Goal: Navigation & Orientation: Find specific page/section

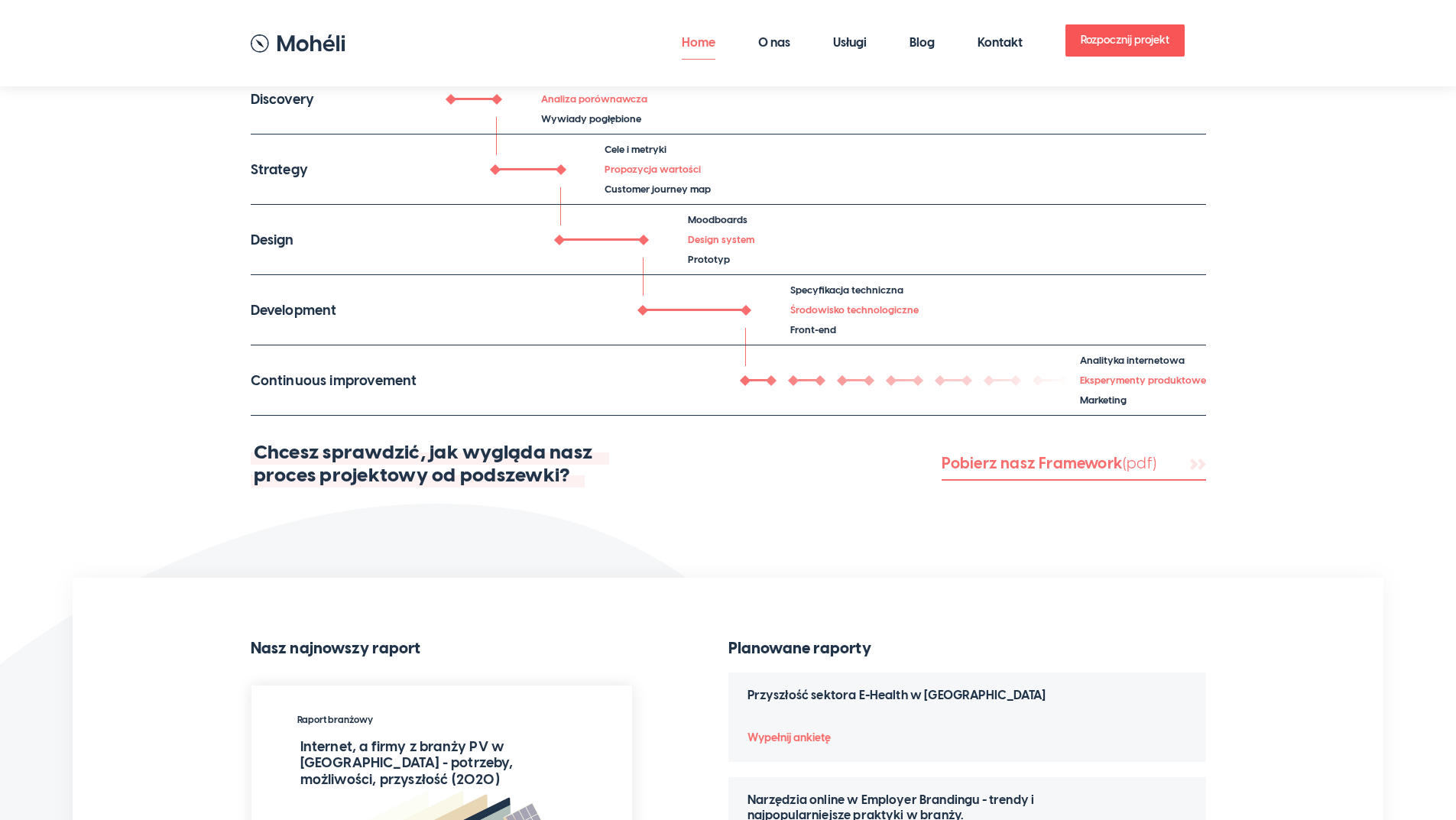
scroll to position [3027, 0]
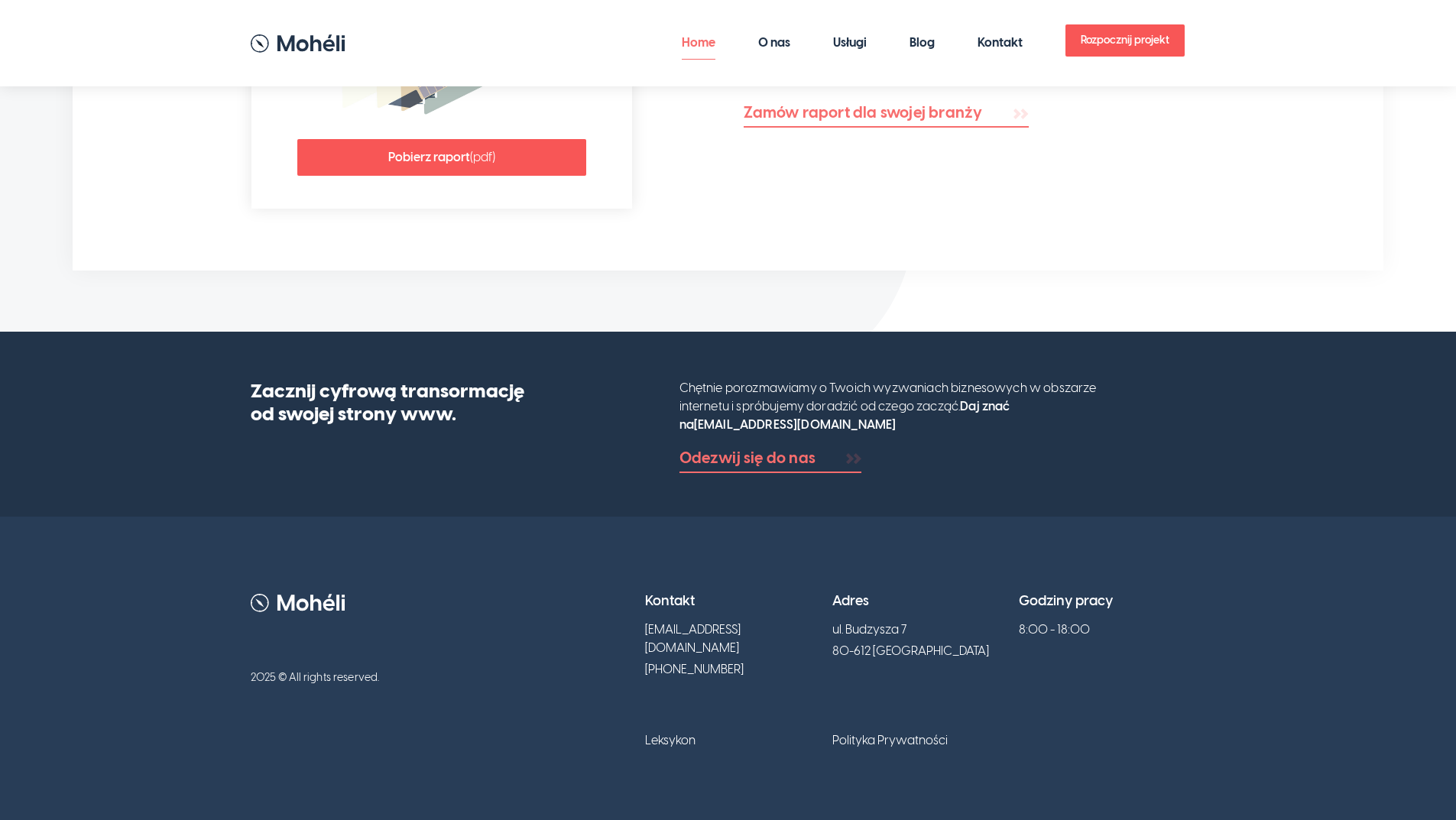
click at [683, 733] on link "Leksykon" at bounding box center [670, 740] width 50 height 14
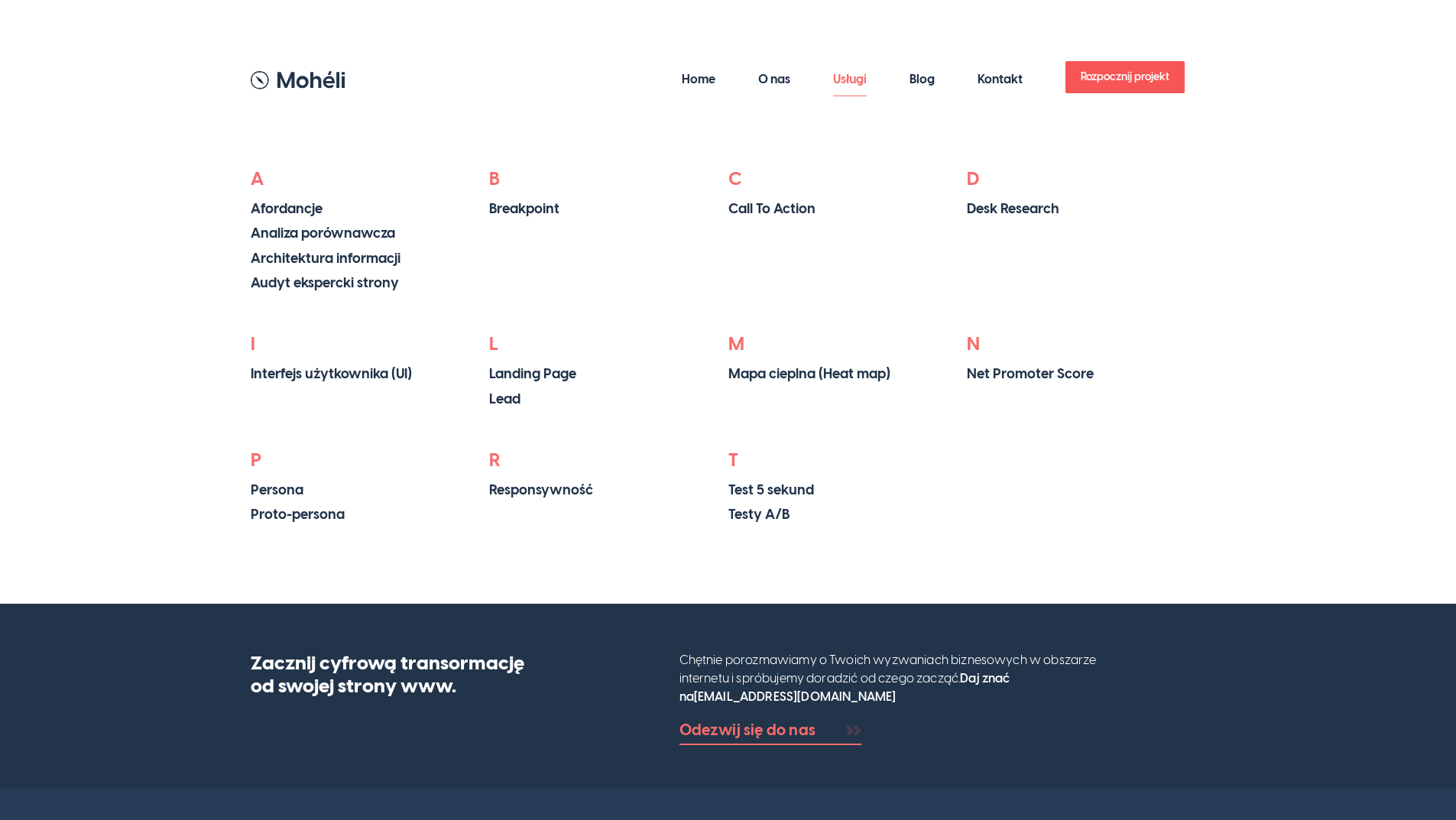
click at [852, 81] on link "Usługi" at bounding box center [849, 80] width 33 height 34
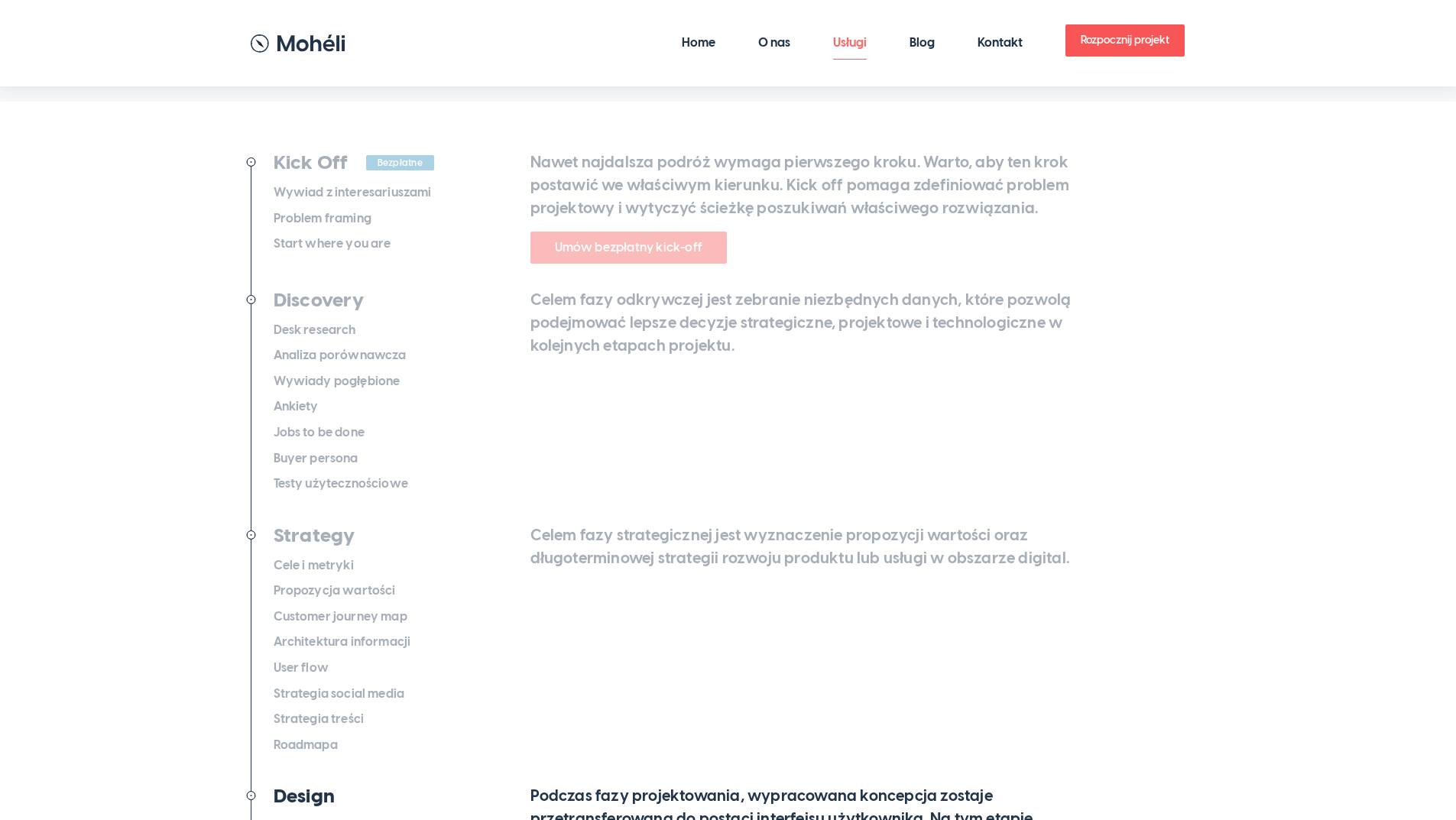
scroll to position [309, 0]
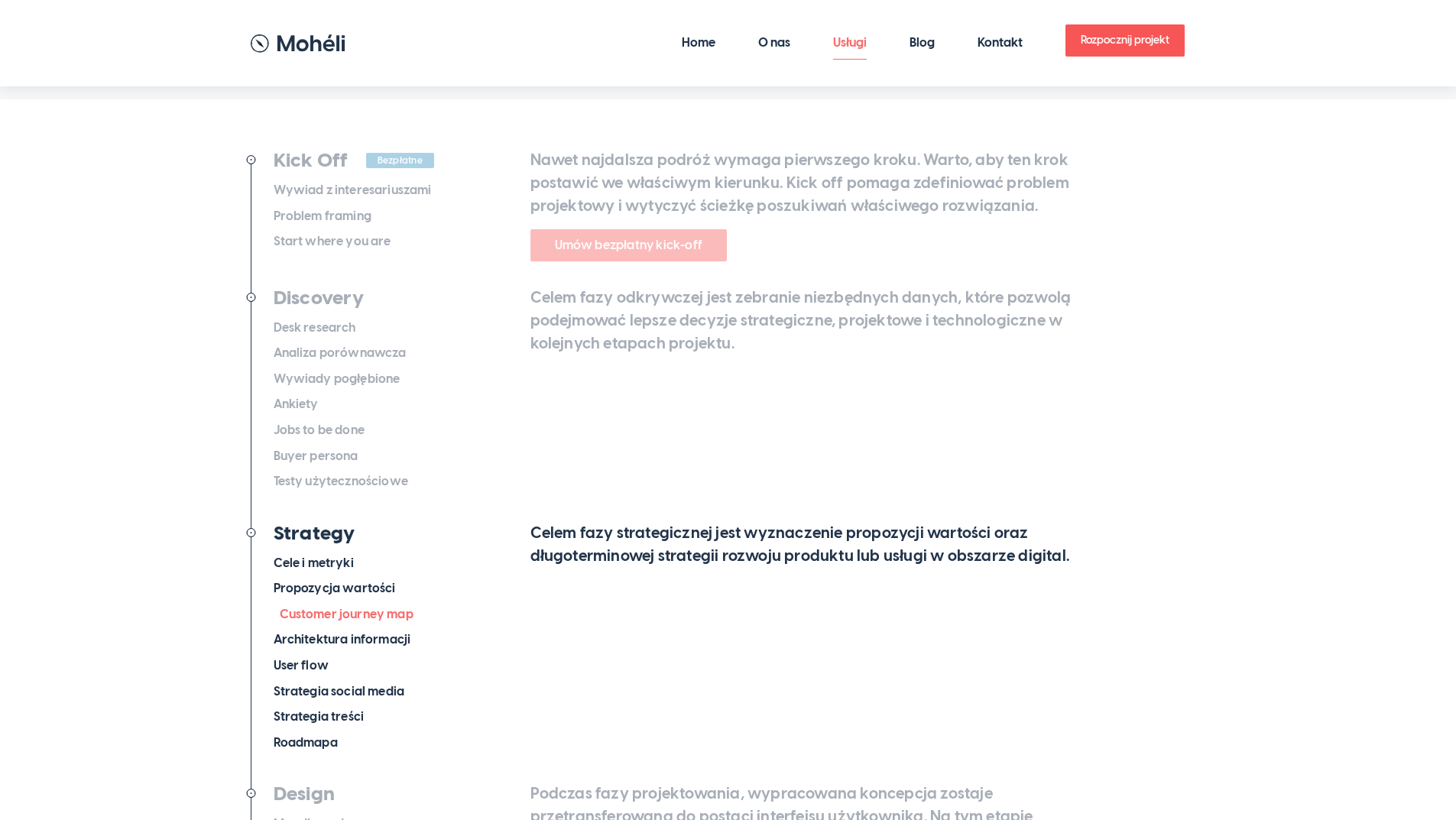
click at [379, 615] on span "Customer journey map" at bounding box center [346, 614] width 134 height 18
